Goal: Task Accomplishment & Management: Complete application form

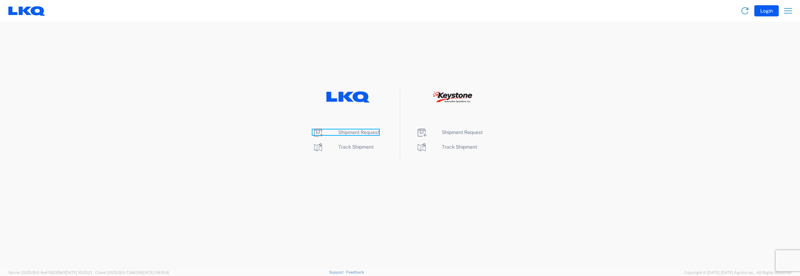
click at [354, 132] on span "Shipment Request" at bounding box center [358, 132] width 41 height 6
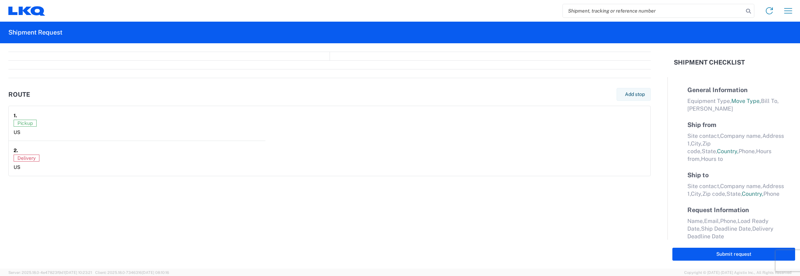
select select "FULL"
select select "LBS"
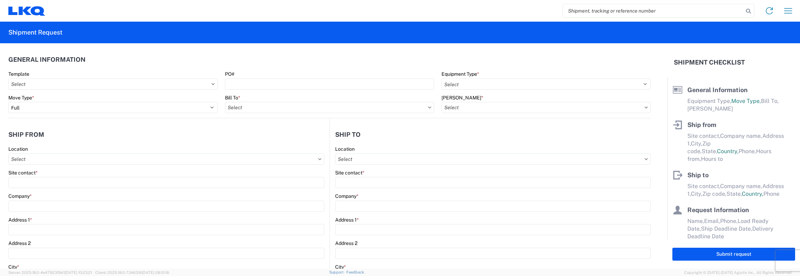
click at [568, 12] on input "search" at bounding box center [653, 10] width 181 height 13
type input "56334755"
click at [748, 12] on icon at bounding box center [748, 11] width 10 height 10
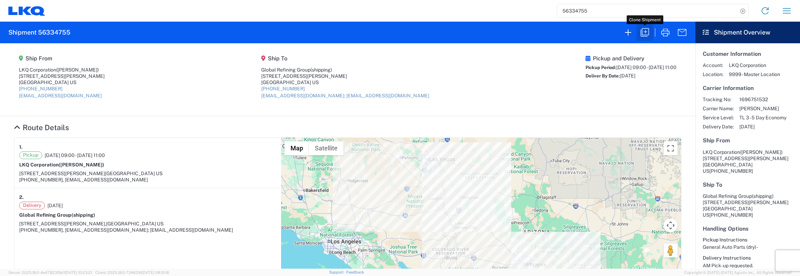
click at [644, 31] on icon "button" at bounding box center [644, 32] width 11 height 11
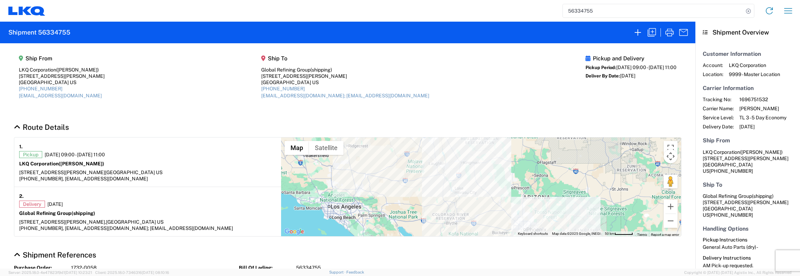
select select "FULL"
select select "LBS"
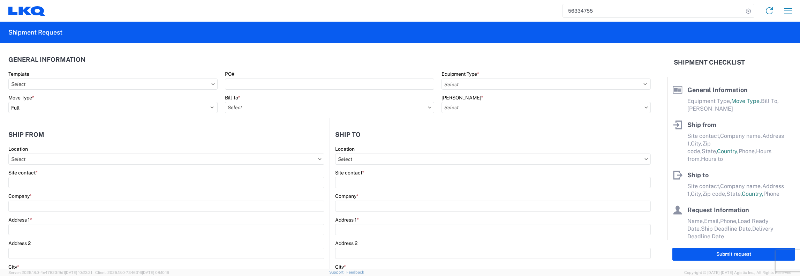
select select "STDV"
type input "[PERSON_NAME]"
type input "LKQ Corporation"
type input "[STREET_ADDRESS][PERSON_NAME]"
type input "Casa Grande"
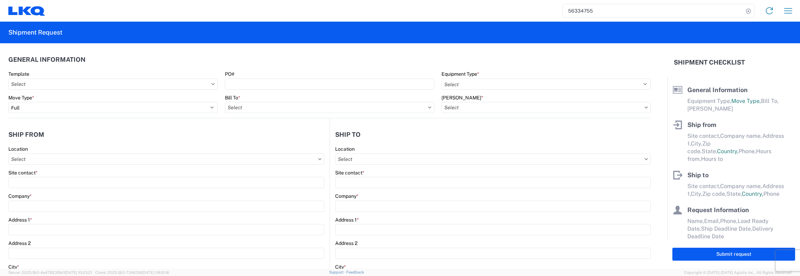
type input "85193"
type input "[EMAIL_ADDRESS][DOMAIN_NAME]"
type input "shipping"
type input "Global Refining Group"
type input "[STREET_ADDRESS][PERSON_NAME]"
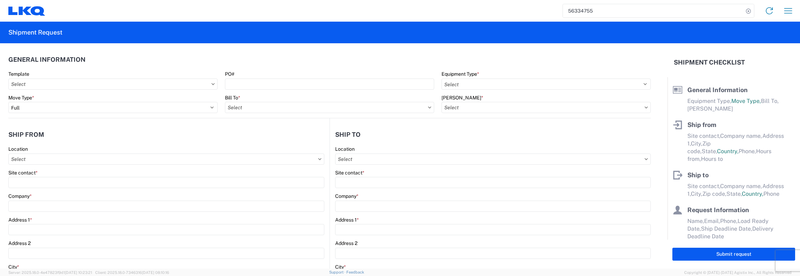
type input "[GEOGRAPHIC_DATA]"
type input "89030"
type input "[EMAIL_ADDRESS][DOMAIN_NAME]; [EMAIL_ADDRESS][DOMAIN_NAME]"
type input "[PERSON_NAME]"
type input "[EMAIL_ADDRESS][DOMAIN_NAME], [EMAIL_ADDRESS][DOMAIN_NAME]"
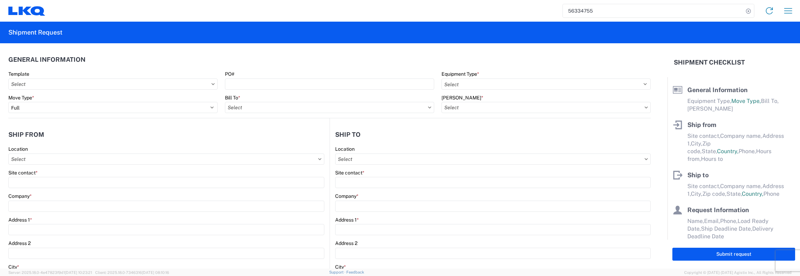
type input "[PHONE_NUMBER]"
type input "[DATE]"
type textarea "AM Pick-up requested."
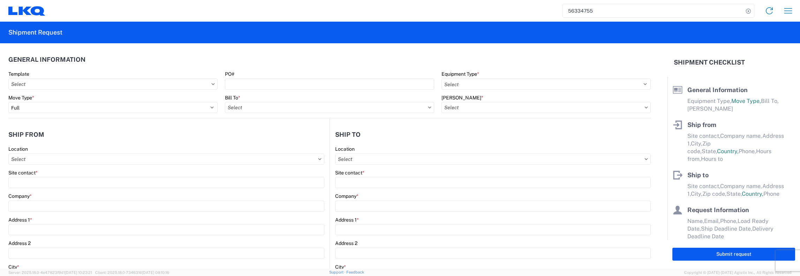
type textarea "AM Pick-up requested."
type input "30000"
type input "General Auto Parts (dry)"
type input "26"
type input "1"
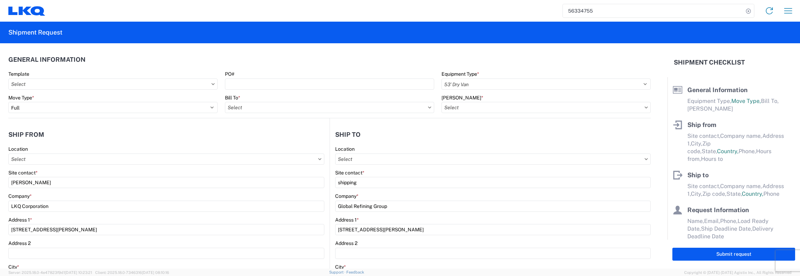
select select "US"
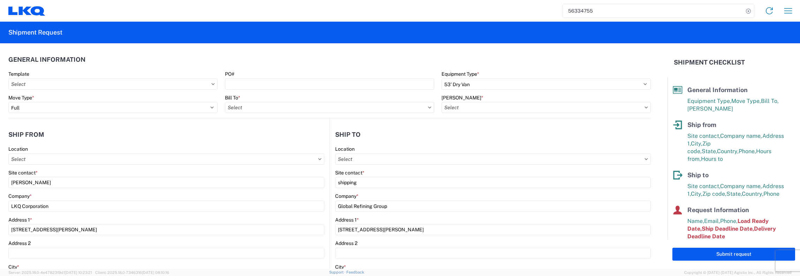
type input "1732- LKQ Casa Grande"
type input "1481 - Precious Metals - Master Mining"
type input "1481-6300-66000-0000 - 1481 Freight Out"
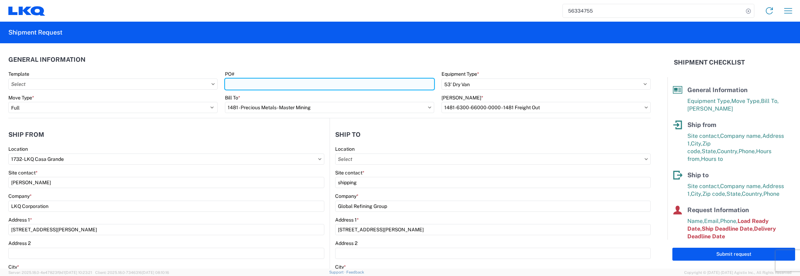
click at [229, 86] on input "PO#" at bounding box center [329, 83] width 209 height 11
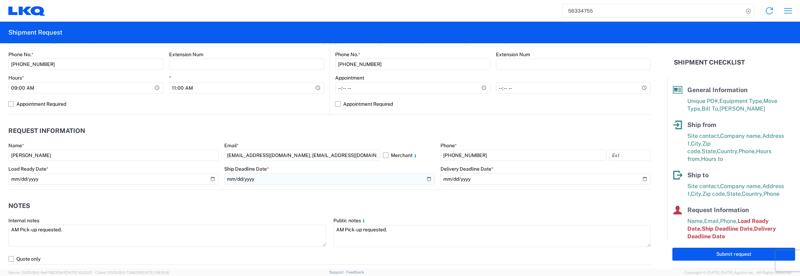
scroll to position [349, 0]
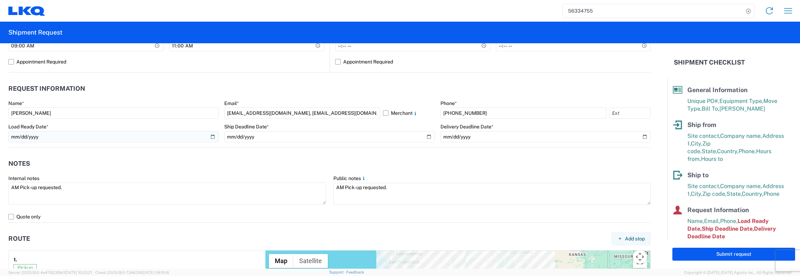
type input "1732-G059"
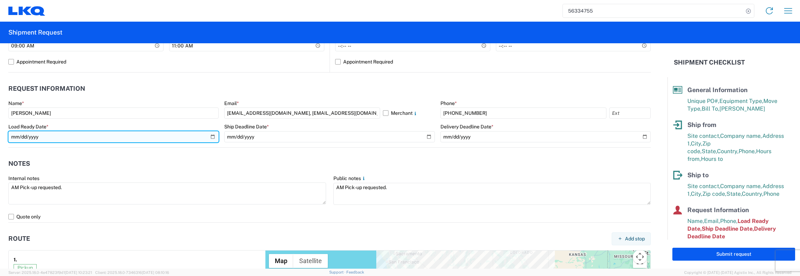
click at [205, 135] on input "[DATE]" at bounding box center [113, 136] width 210 height 11
click at [211, 136] on input "[DATE]" at bounding box center [113, 136] width 210 height 11
type input "[DATE]"
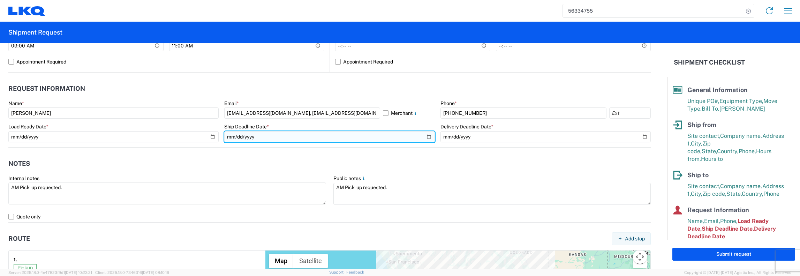
click at [425, 136] on input "[DATE]" at bounding box center [329, 136] width 210 height 11
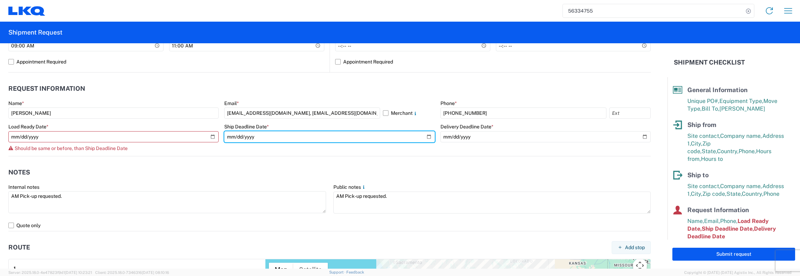
type input "[DATE]"
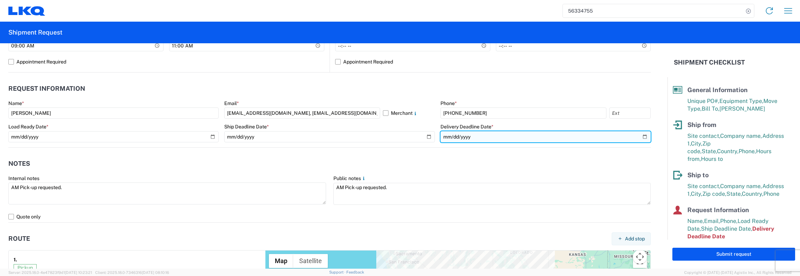
click at [642, 137] on input "[DATE]" at bounding box center [545, 136] width 210 height 11
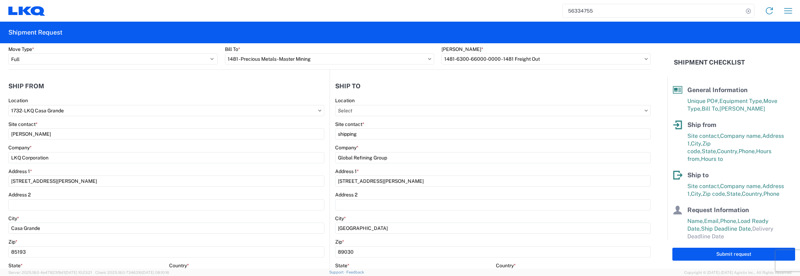
scroll to position [0, 0]
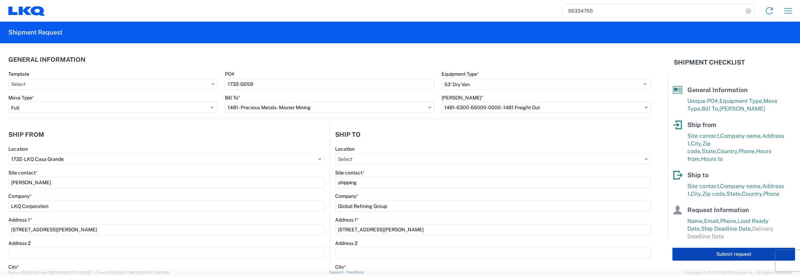
click at [731, 254] on button "Submit request" at bounding box center [733, 254] width 123 height 13
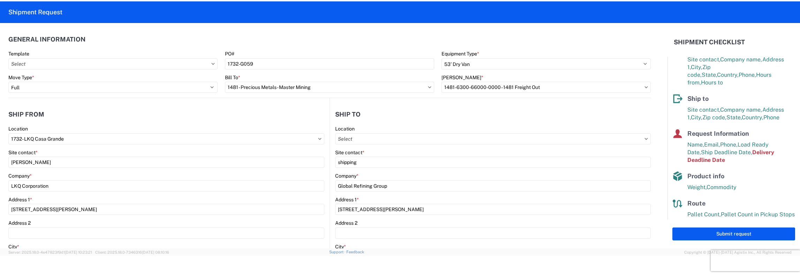
scroll to position [56, 0]
click at [724, 233] on button "Submit request" at bounding box center [733, 233] width 123 height 13
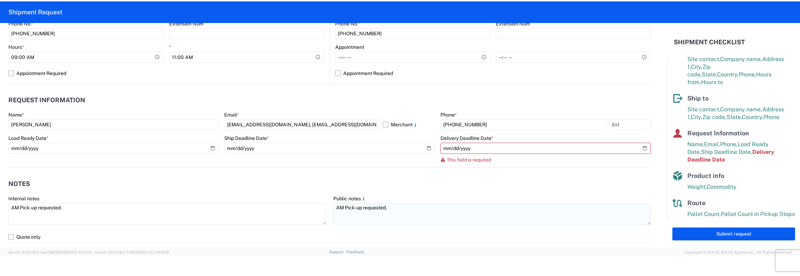
scroll to position [349, 0]
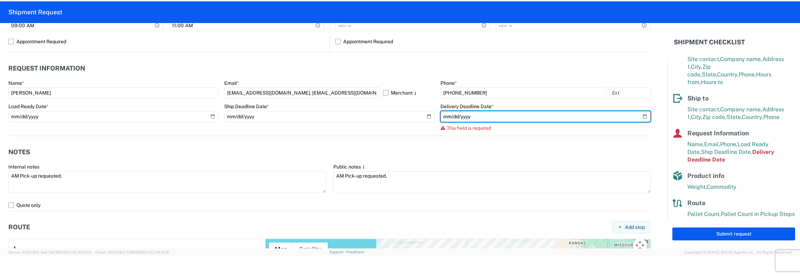
click at [640, 115] on input "date" at bounding box center [545, 116] width 210 height 11
type input "[DATE]"
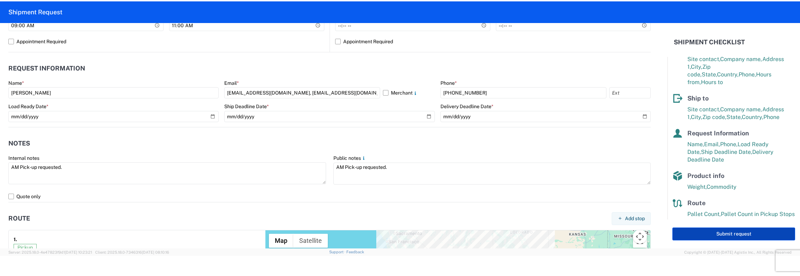
click at [728, 236] on button "Submit request" at bounding box center [733, 233] width 123 height 13
